Goal: Book appointment/travel/reservation

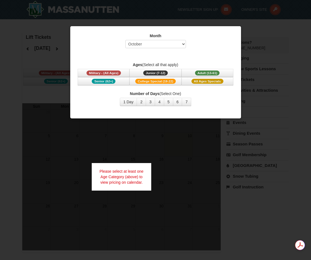
click at [169, 39] on div "Month Select October November December January February March April May June Ju…" at bounding box center [155, 42] width 157 height 18
click at [167, 45] on select "Select October November December January February March April May June July Aug…" at bounding box center [155, 44] width 61 height 8
select select "2"
click at [125, 40] on select "Select October November December January February March April May June July Aug…" at bounding box center [155, 44] width 61 height 8
click at [205, 73] on span "Adult (13-61)" at bounding box center [207, 72] width 25 height 5
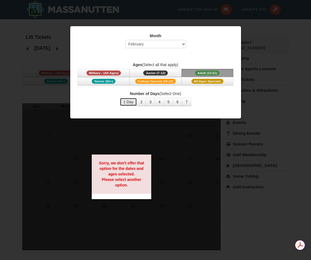
click at [131, 102] on button "1 Day" at bounding box center [128, 102] width 17 height 8
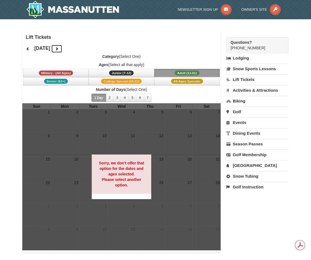
click at [62, 49] on button at bounding box center [56, 49] width 11 height 8
click at [30, 50] on button at bounding box center [27, 49] width 11 height 8
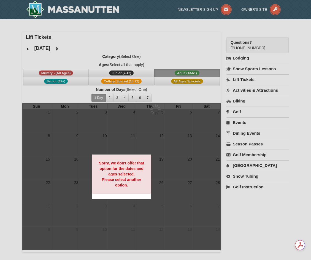
click at [30, 49] on div at bounding box center [155, 130] width 311 height 260
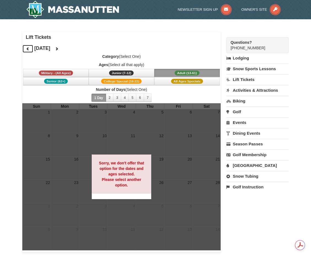
click at [26, 49] on icon at bounding box center [28, 49] width 4 height 4
click at [107, 98] on button "2" at bounding box center [110, 98] width 8 height 8
click at [117, 99] on button "3" at bounding box center [117, 98] width 8 height 8
click at [124, 96] on button "4" at bounding box center [125, 98] width 8 height 8
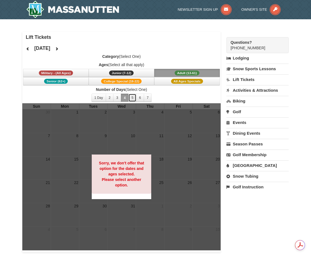
click at [135, 97] on button "5" at bounding box center [132, 98] width 8 height 8
click at [132, 99] on button "5" at bounding box center [132, 98] width 8 height 8
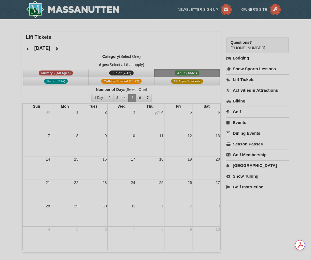
click at [140, 96] on div at bounding box center [155, 130] width 311 height 260
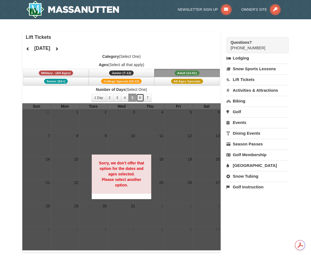
click at [140, 96] on button "6" at bounding box center [140, 98] width 8 height 8
click at [147, 98] on button "7" at bounding box center [148, 98] width 8 height 8
click at [255, 78] on link "Lift Tickets" at bounding box center [257, 79] width 63 height 10
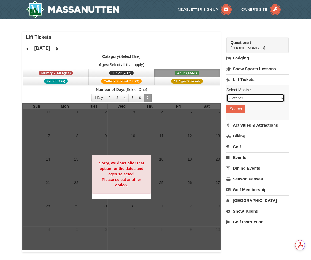
click at [247, 95] on select "October November December January February March April May June July August Sep…" at bounding box center [255, 98] width 58 height 8
select select "2"
click at [226, 94] on select "October November December January February March April May June July August Sep…" at bounding box center [255, 98] width 58 height 8
click at [238, 109] on button "Search" at bounding box center [235, 109] width 19 height 8
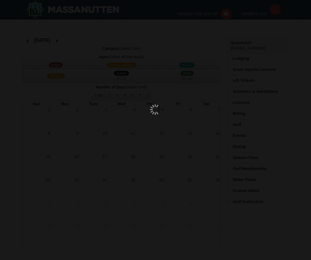
select select "2"
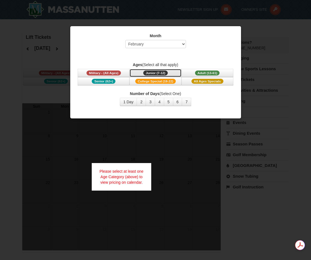
click at [173, 74] on button "Junior (7-12) (7 - 12)" at bounding box center [155, 73] width 52 height 8
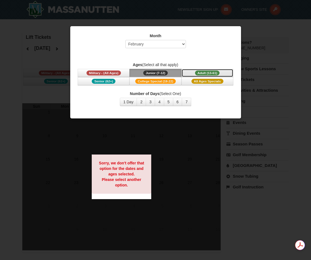
click at [191, 71] on button "Adult (13-61) (13 - 61)" at bounding box center [207, 73] width 52 height 8
click at [131, 103] on button "1 Day" at bounding box center [128, 102] width 17 height 8
